Goal: Use online tool/utility: Utilize a website feature to perform a specific function

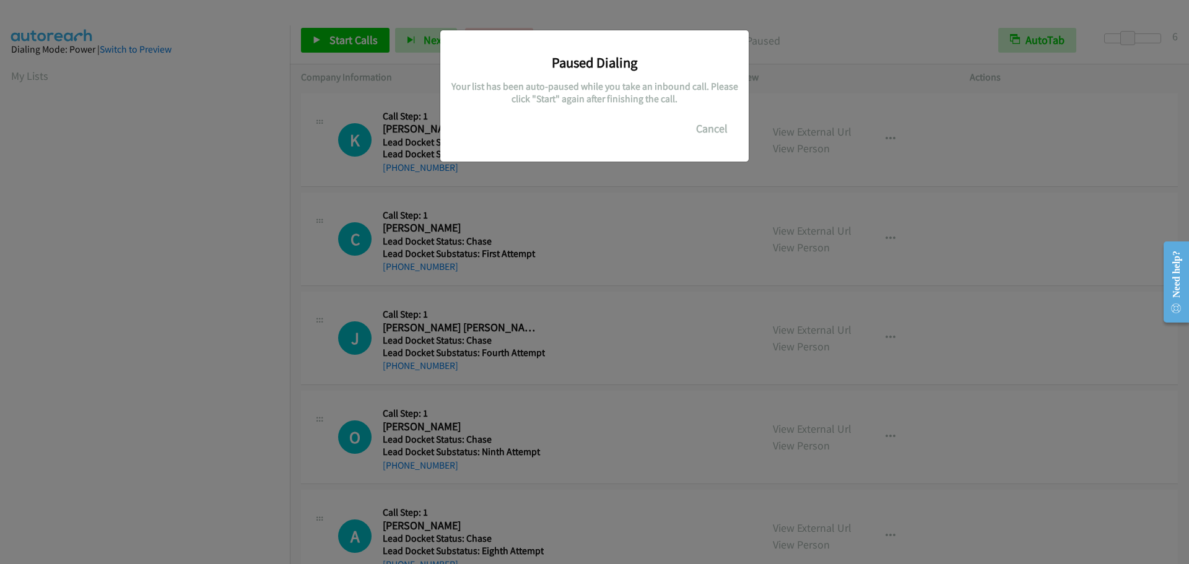
scroll to position [131, 0]
click at [716, 129] on button "Cancel" at bounding box center [711, 128] width 55 height 25
click at [708, 128] on button "Cancel" at bounding box center [711, 128] width 55 height 25
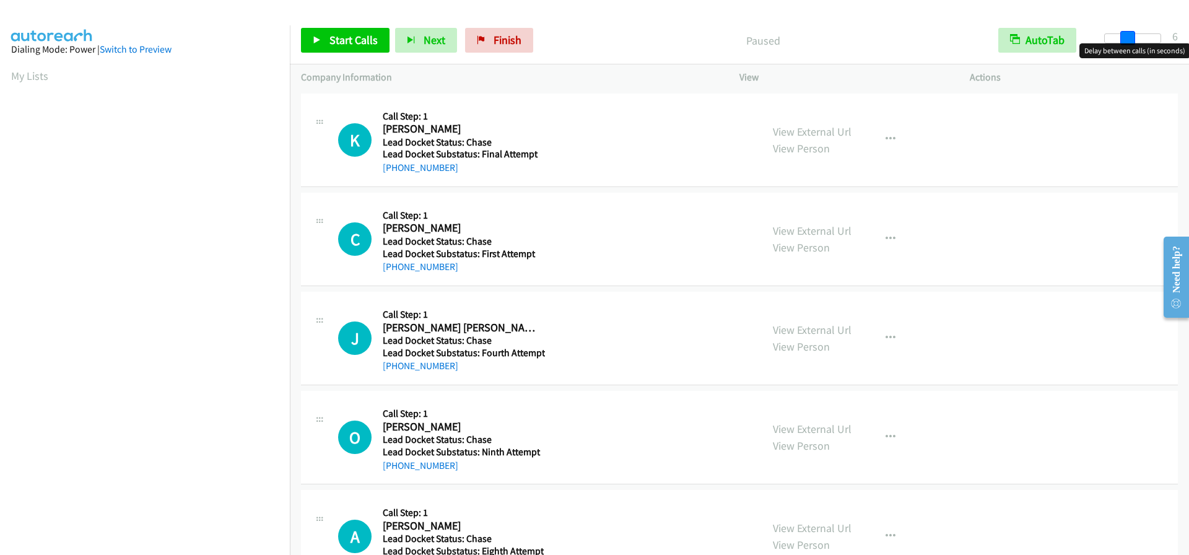
drag, startPoint x: 1106, startPoint y: 40, endPoint x: 1127, endPoint y: 37, distance: 21.3
click at [1127, 37] on span at bounding box center [1127, 38] width 15 height 15
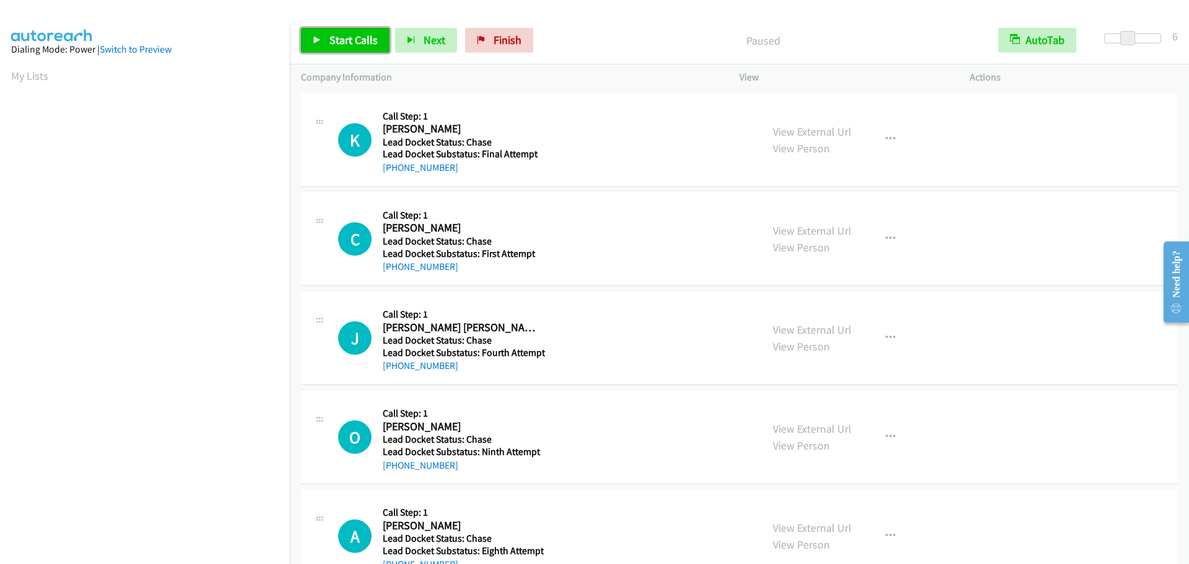
click at [359, 43] on span "Start Calls" at bounding box center [353, 40] width 48 height 14
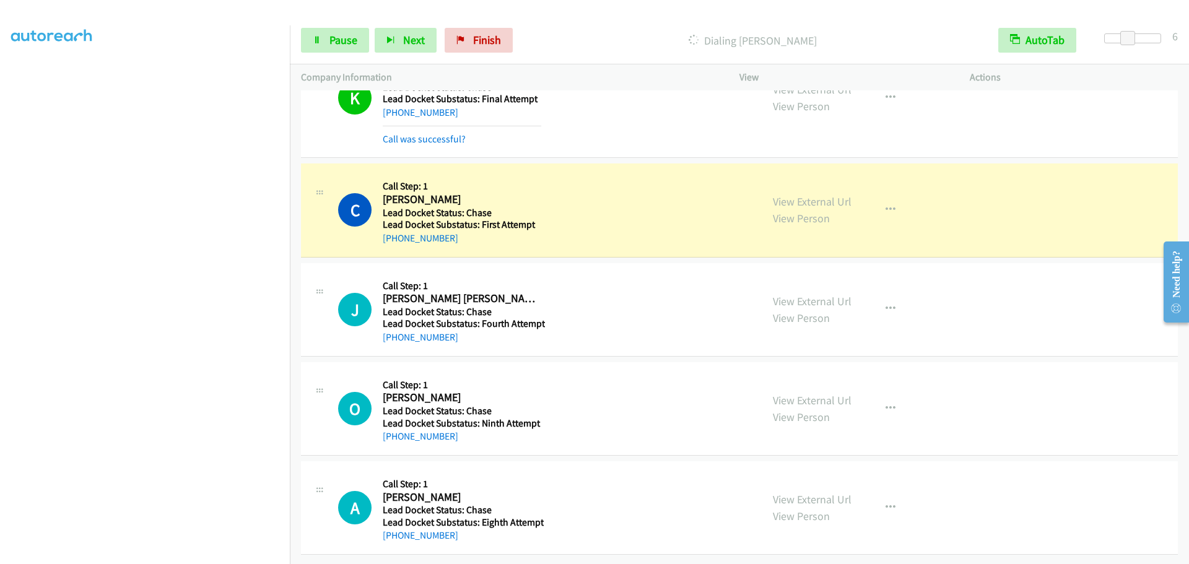
scroll to position [64, 0]
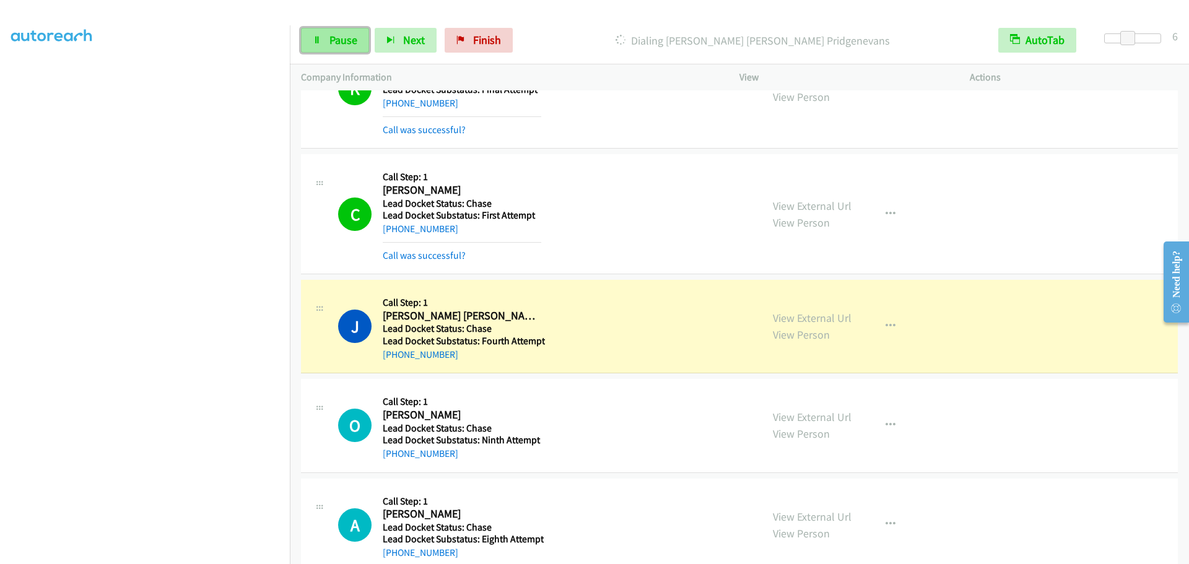
click at [359, 40] on link "Pause" at bounding box center [335, 40] width 68 height 25
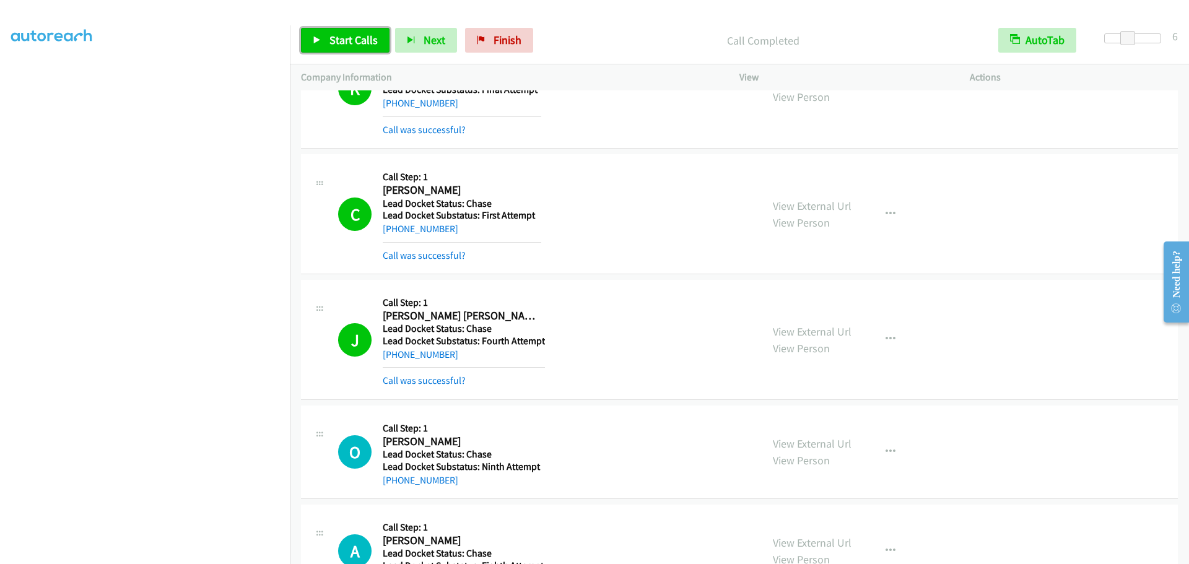
click at [351, 34] on span "Start Calls" at bounding box center [353, 40] width 48 height 14
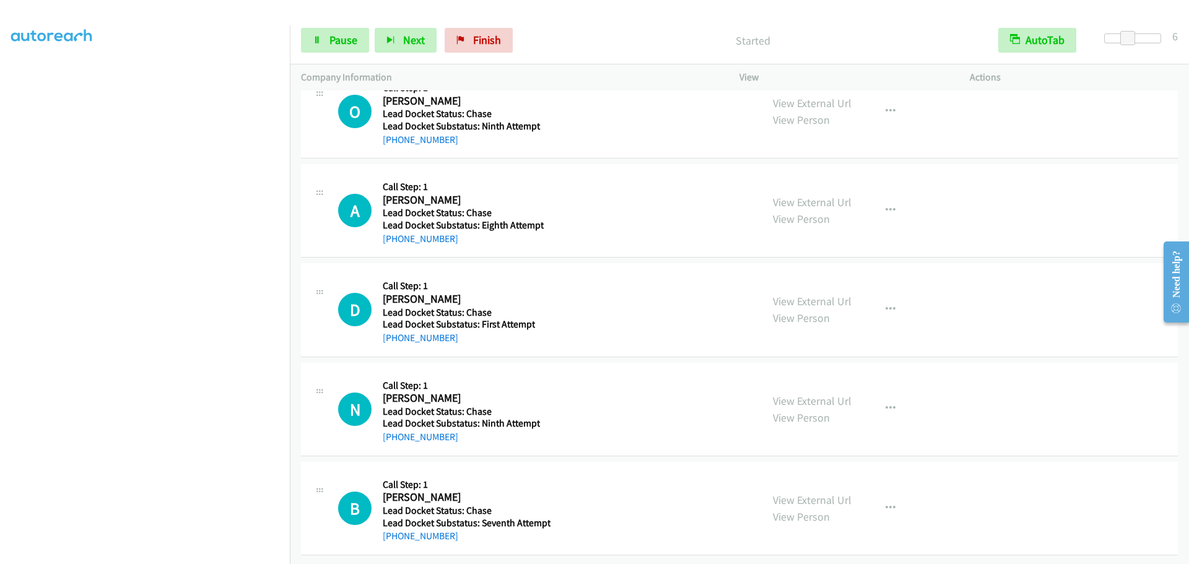
scroll to position [352, 0]
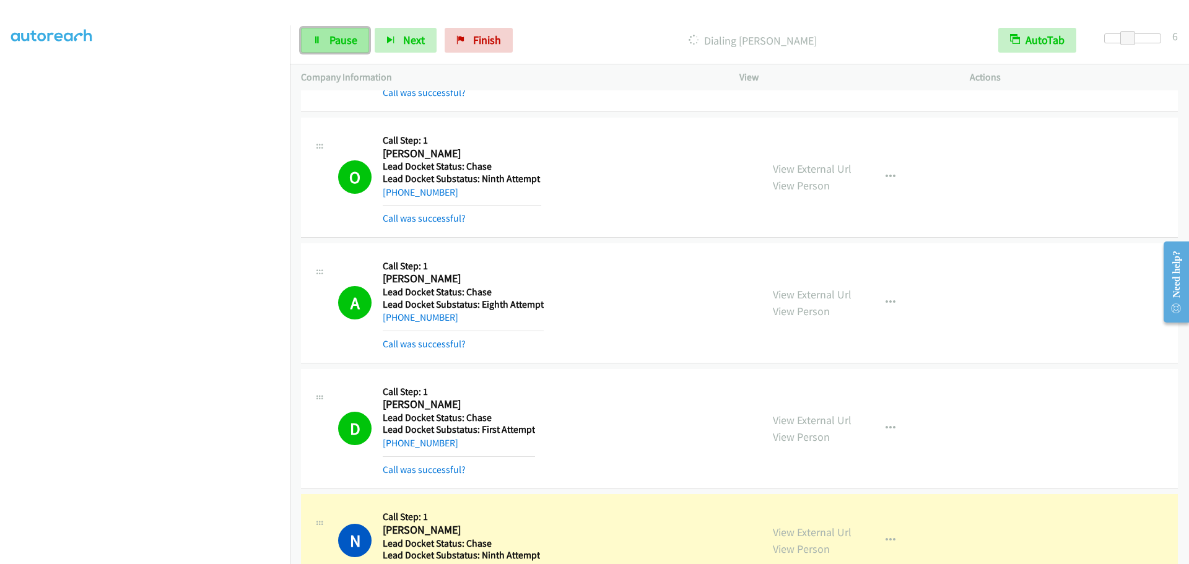
click at [337, 31] on link "Pause" at bounding box center [335, 40] width 68 height 25
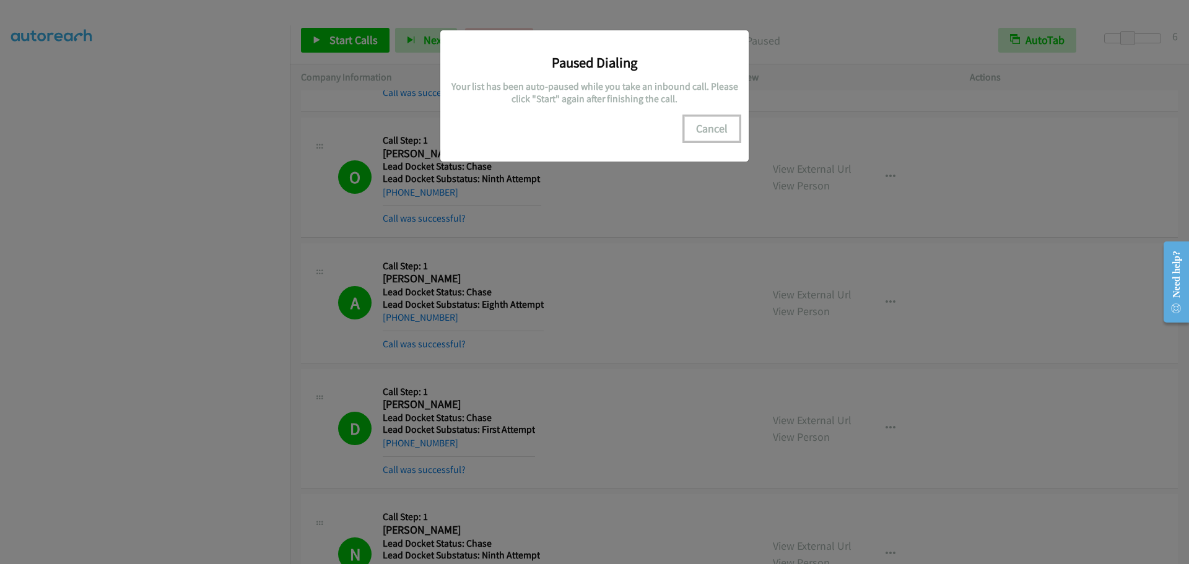
click at [730, 122] on button "Cancel" at bounding box center [711, 128] width 55 height 25
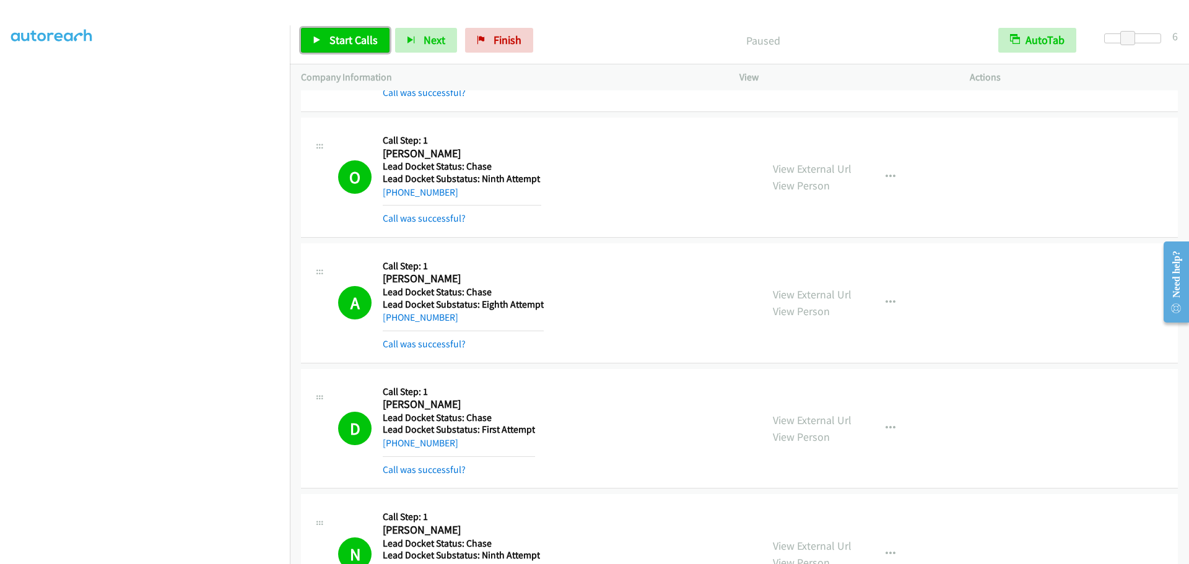
click at [363, 37] on span "Start Calls" at bounding box center [353, 40] width 48 height 14
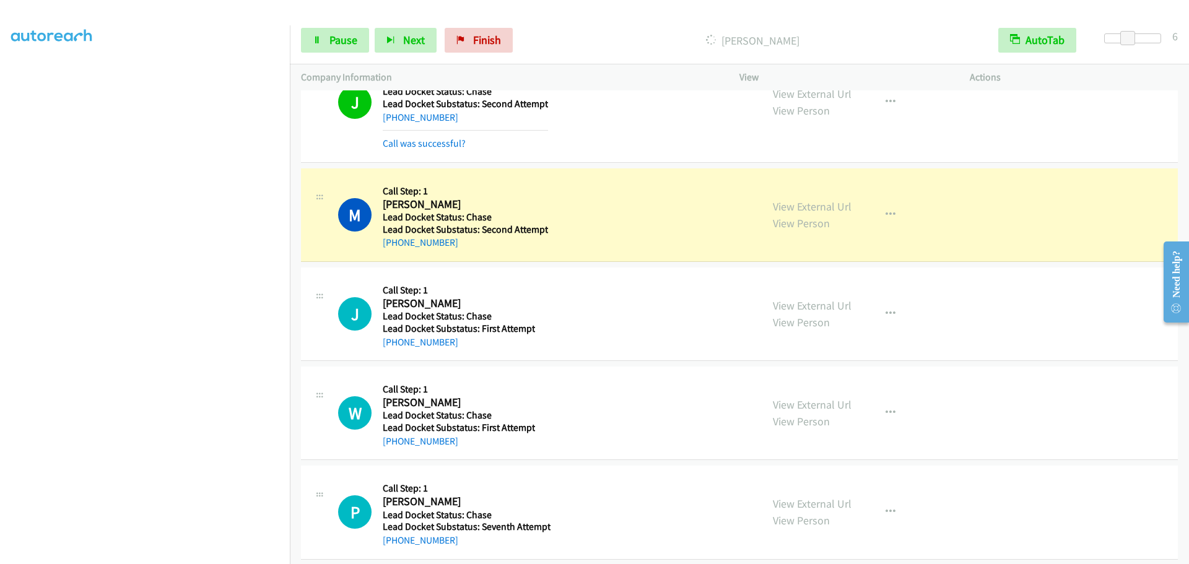
scroll to position [1091, 0]
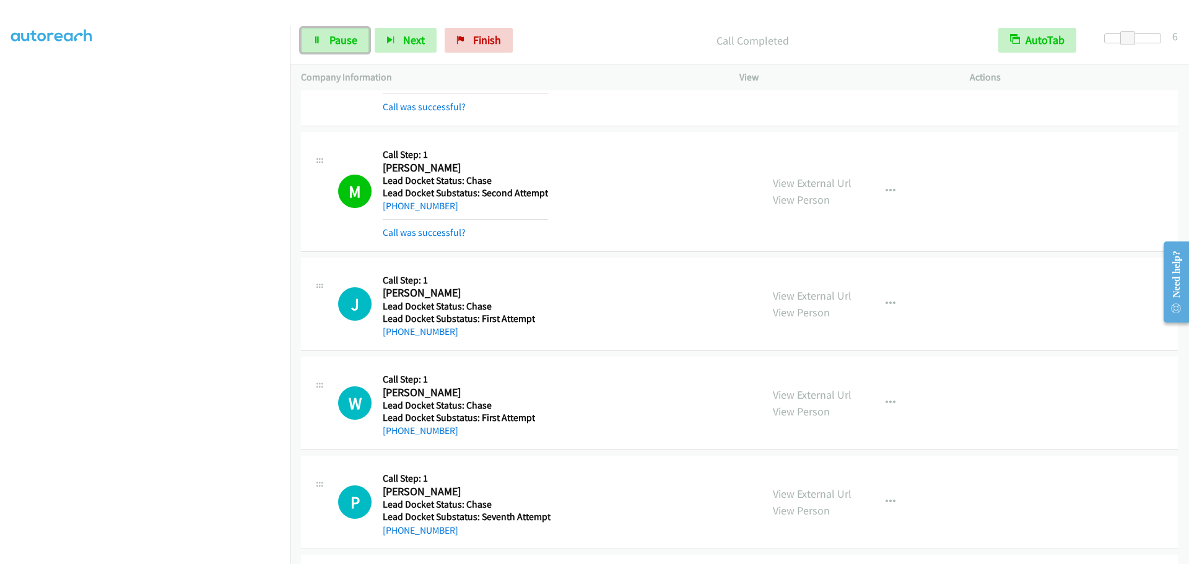
drag, startPoint x: 334, startPoint y: 34, endPoint x: 378, endPoint y: 34, distance: 44.0
click at [334, 34] on span "Pause" at bounding box center [343, 40] width 28 height 14
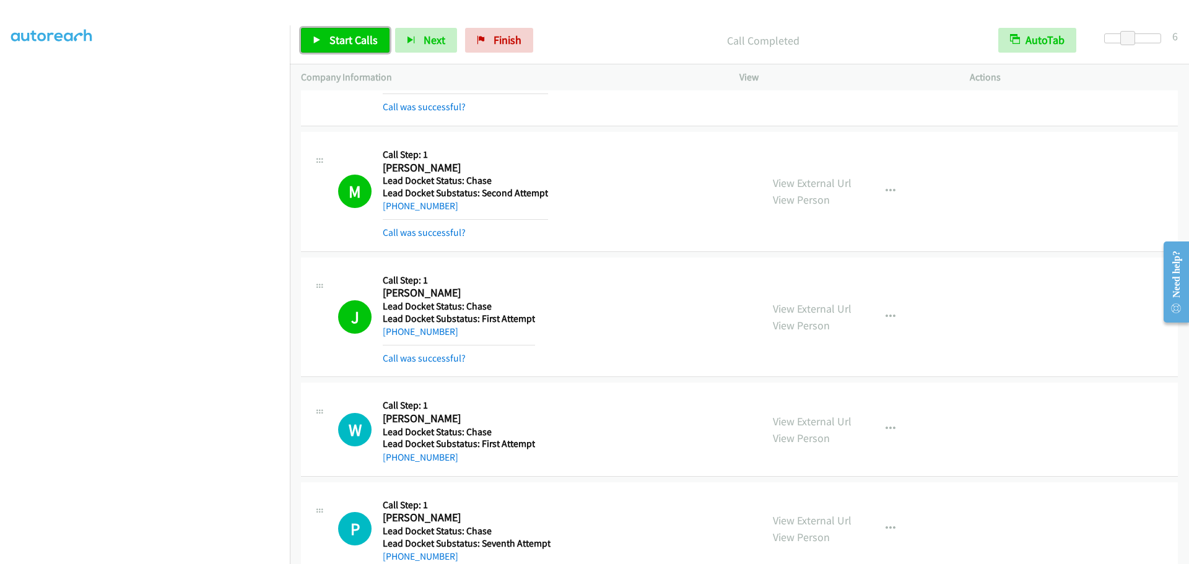
click at [352, 41] on span "Start Calls" at bounding box center [353, 40] width 48 height 14
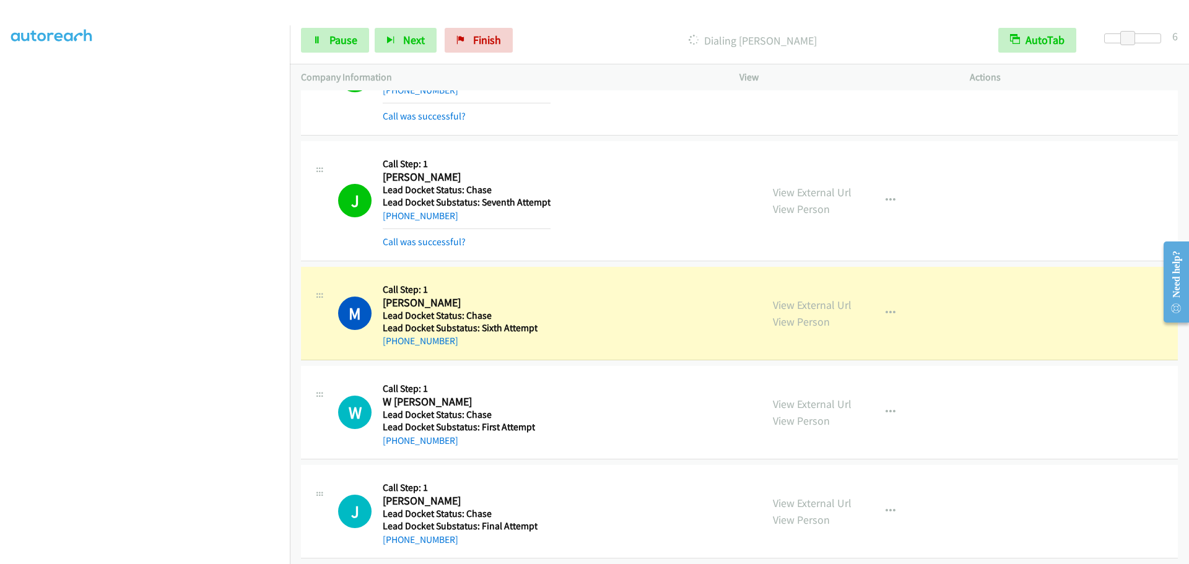
scroll to position [1597, 0]
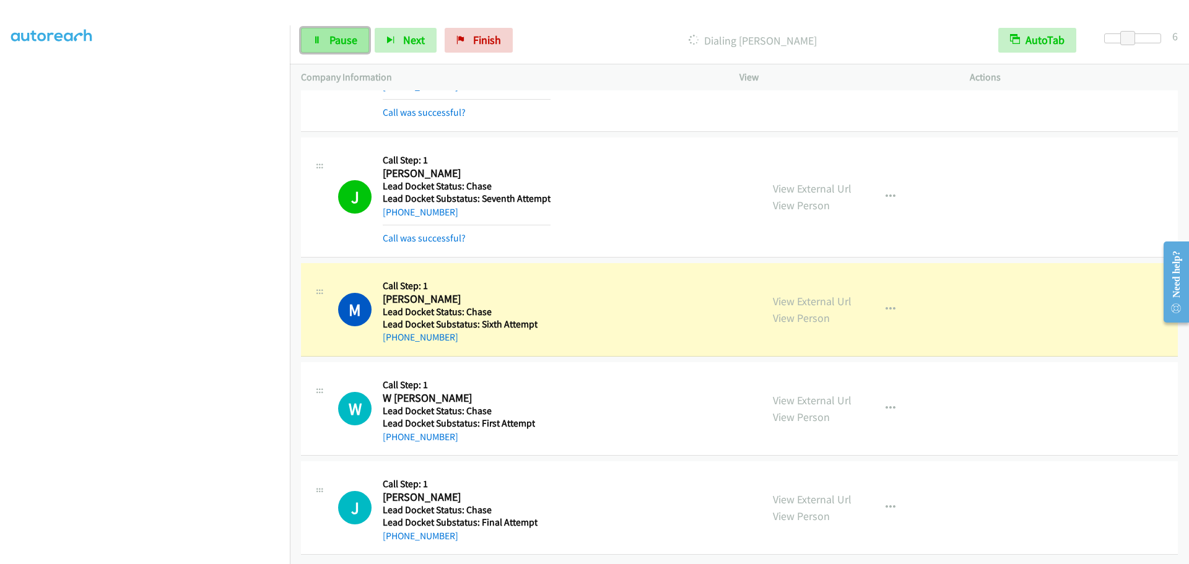
click at [337, 35] on span "Pause" at bounding box center [343, 40] width 28 height 14
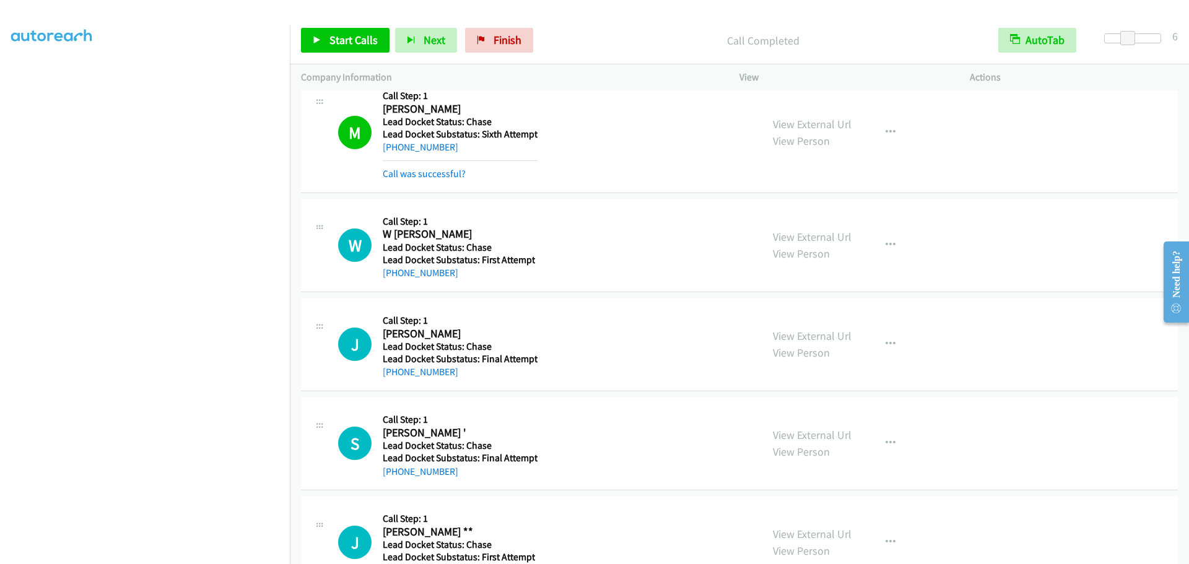
scroll to position [1783, 0]
